Goal: Browse casually

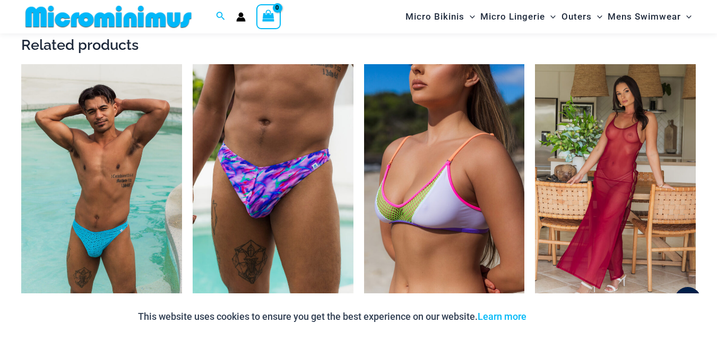
scroll to position [1125, 0]
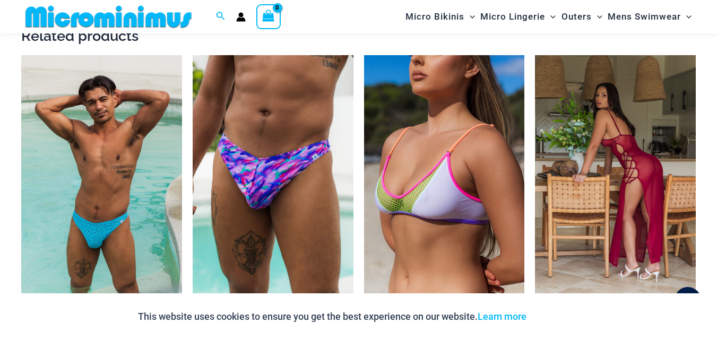
click at [595, 133] on img at bounding box center [615, 175] width 161 height 241
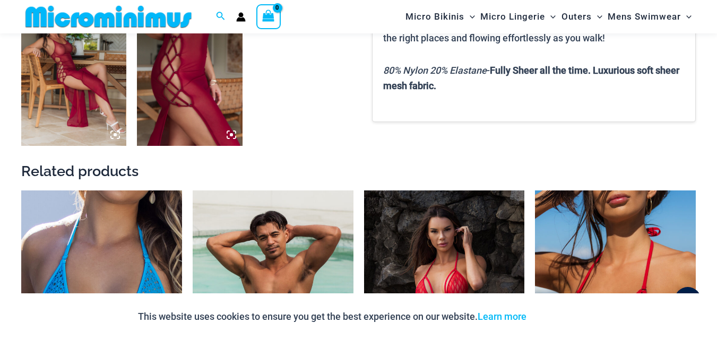
scroll to position [807, 0]
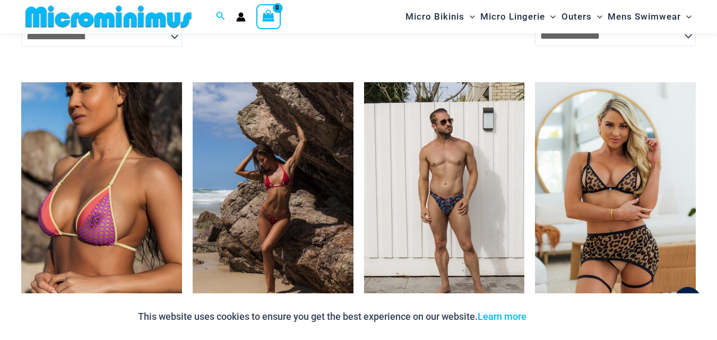
scroll to position [1253, 0]
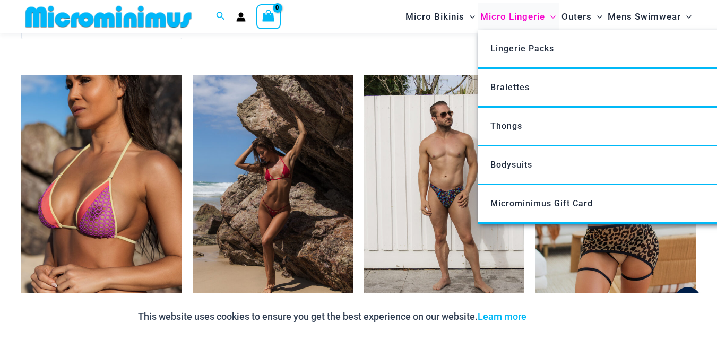
click at [502, 16] on span "Micro Lingerie" at bounding box center [512, 16] width 65 height 27
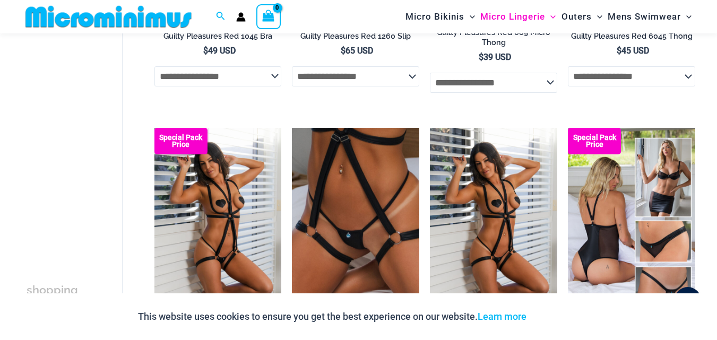
scroll to position [663, 0]
